Goal: Book appointment/travel/reservation

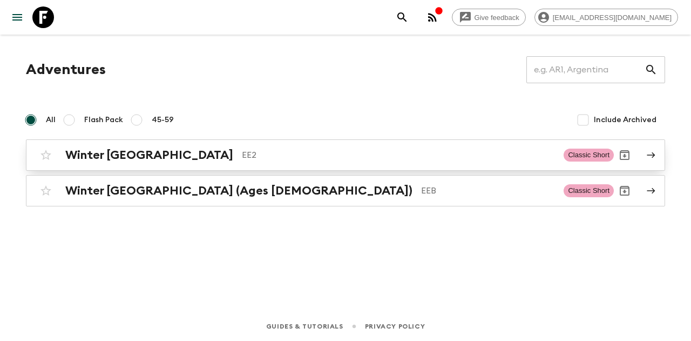
click at [114, 157] on h2 "Winter [GEOGRAPHIC_DATA]" at bounding box center [149, 155] width 168 height 14
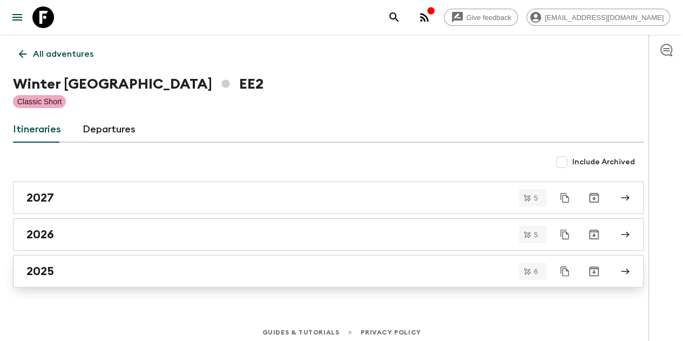
click at [45, 270] on h2 "2025" at bounding box center [40, 271] width 28 height 14
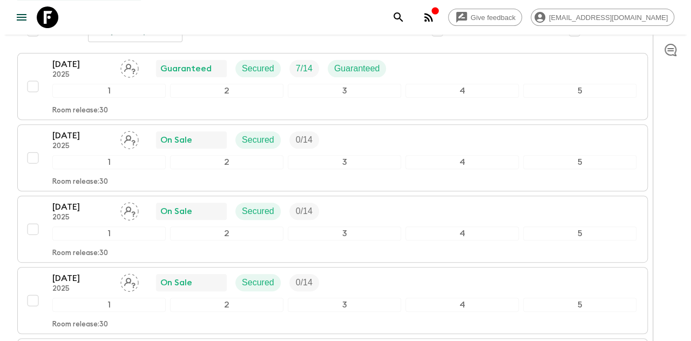
scroll to position [148, 0]
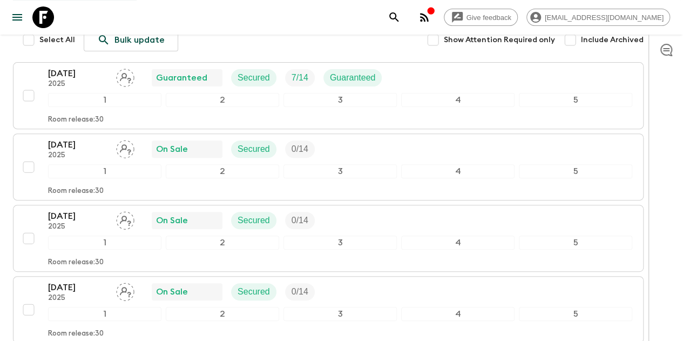
click at [429, 19] on icon "button" at bounding box center [424, 17] width 9 height 9
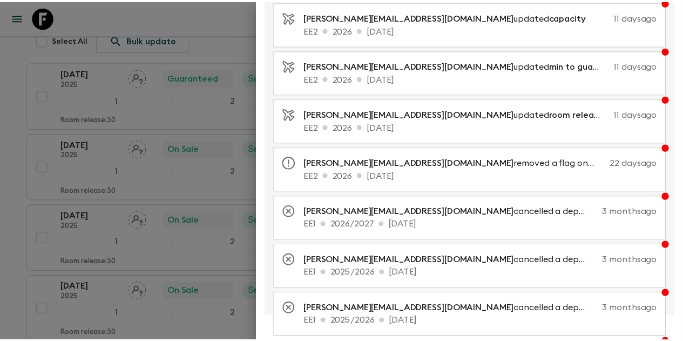
scroll to position [0, 0]
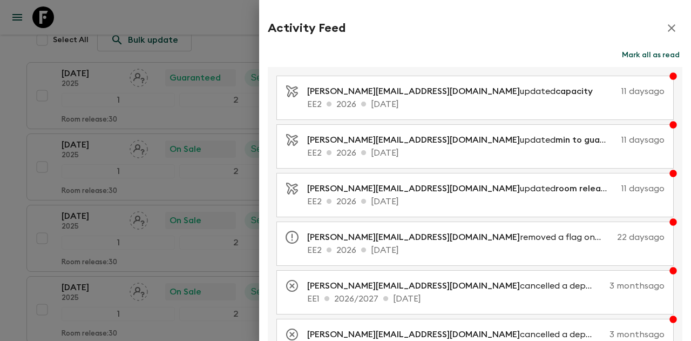
click at [668, 27] on icon "button" at bounding box center [672, 28] width 8 height 8
